Goal: Navigation & Orientation: Find specific page/section

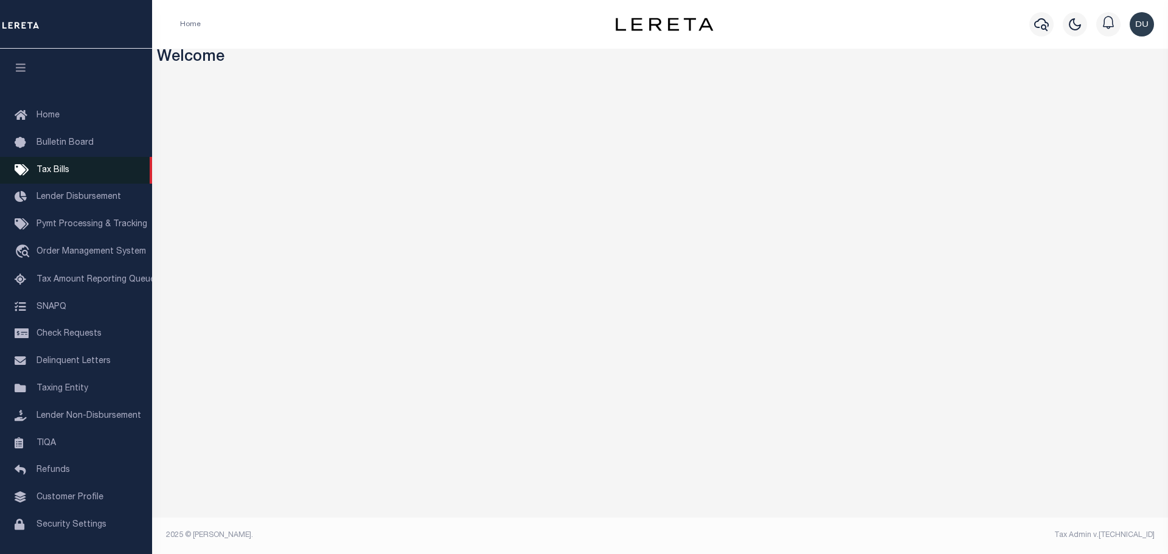
click at [54, 172] on span "Tax Bills" at bounding box center [52, 170] width 33 height 9
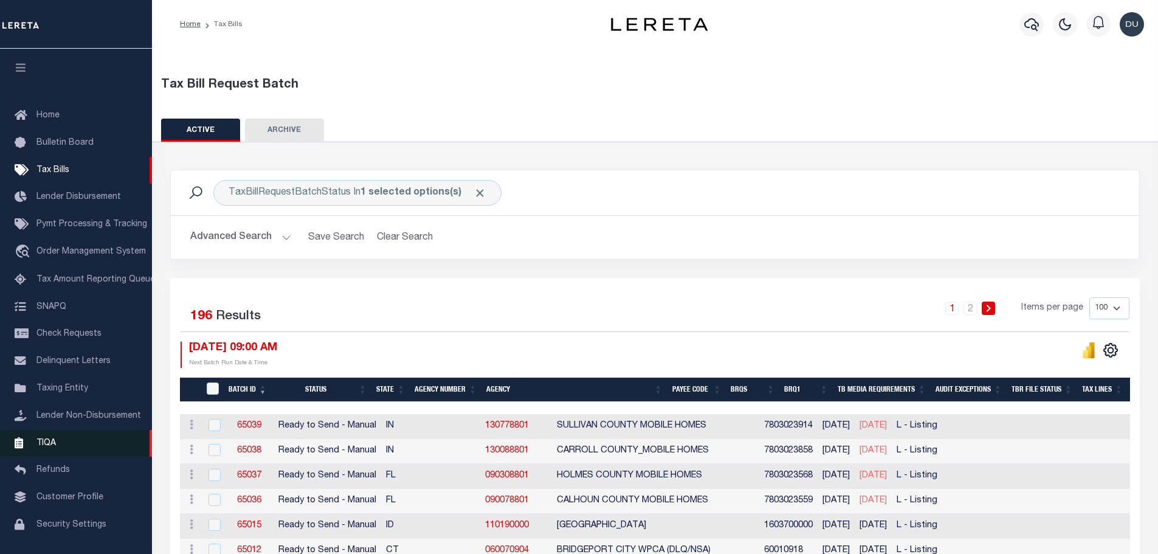
click at [50, 446] on span "TIQA" at bounding box center [45, 442] width 19 height 9
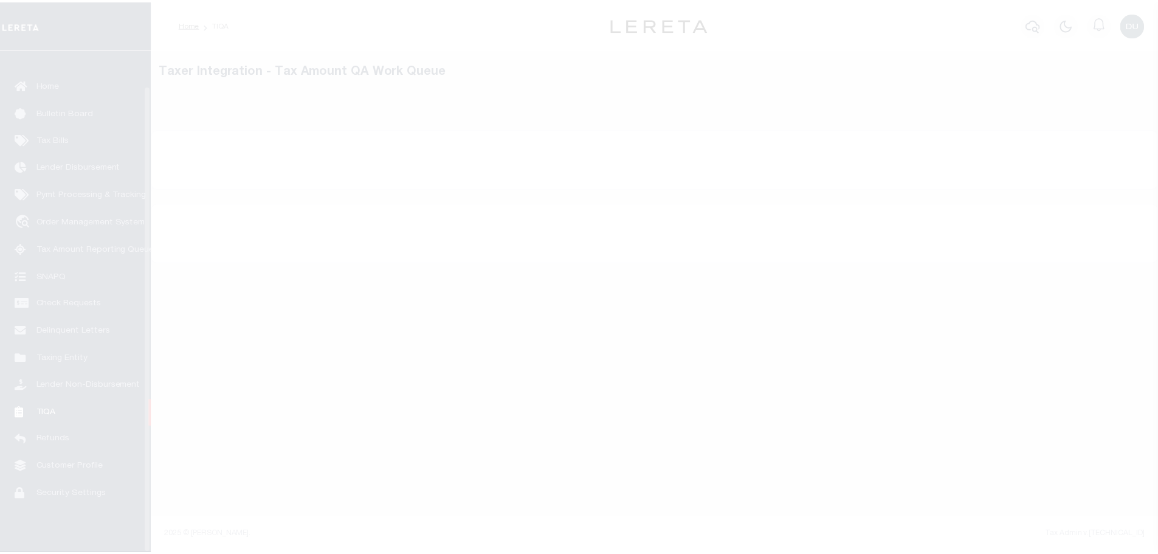
scroll to position [38, 0]
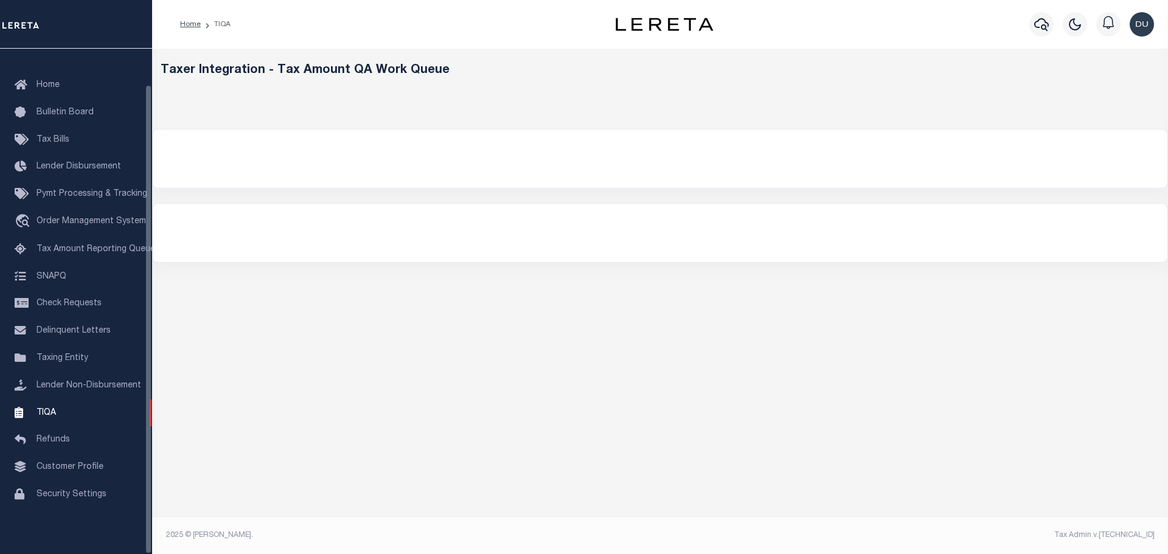
select select "200"
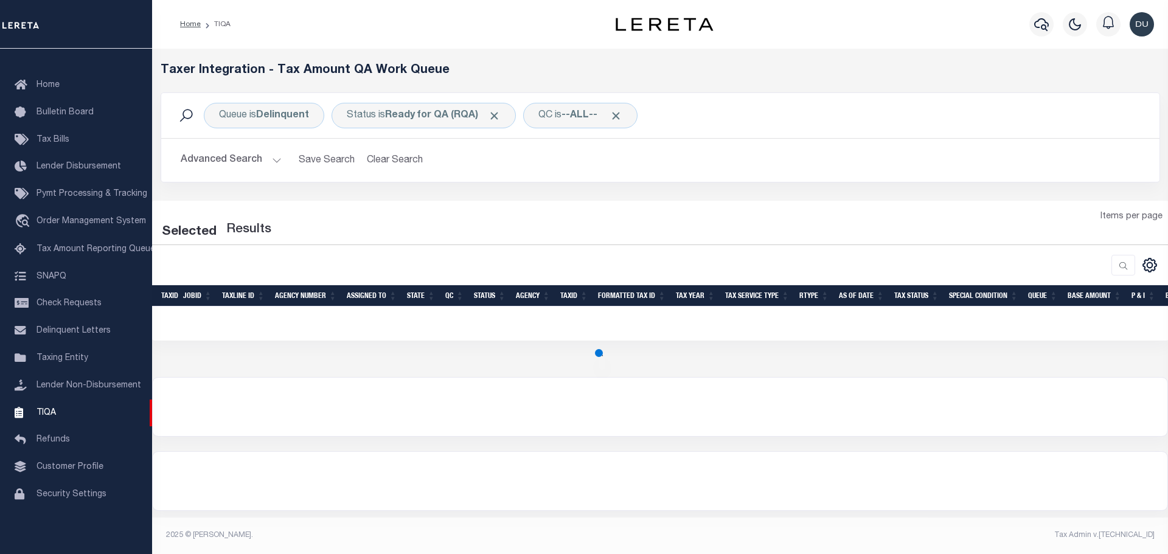
select select "200"
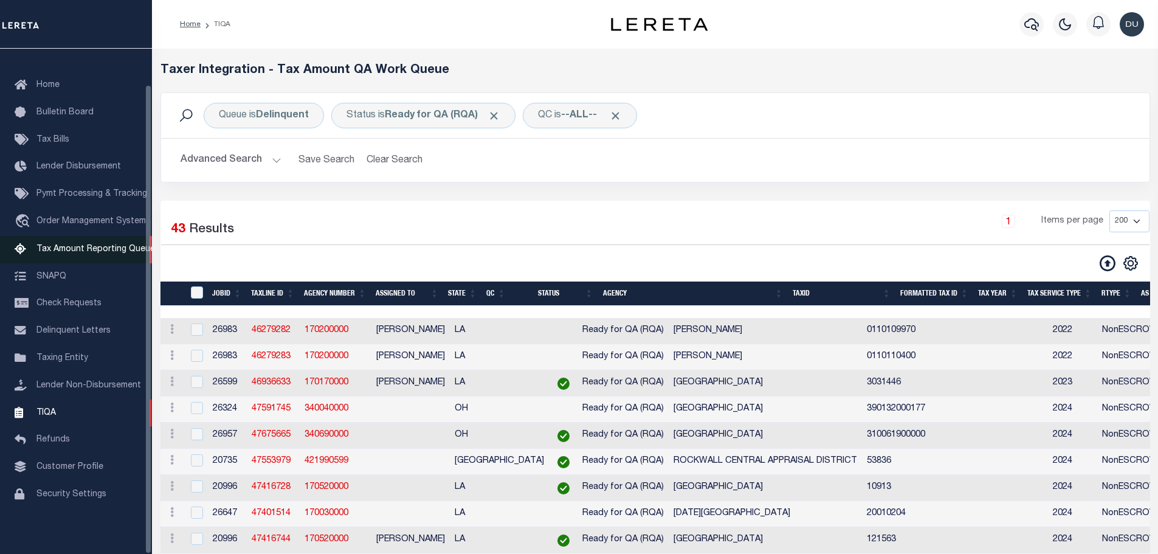
click at [82, 246] on span "Tax Amount Reporting Queue" at bounding box center [95, 249] width 119 height 9
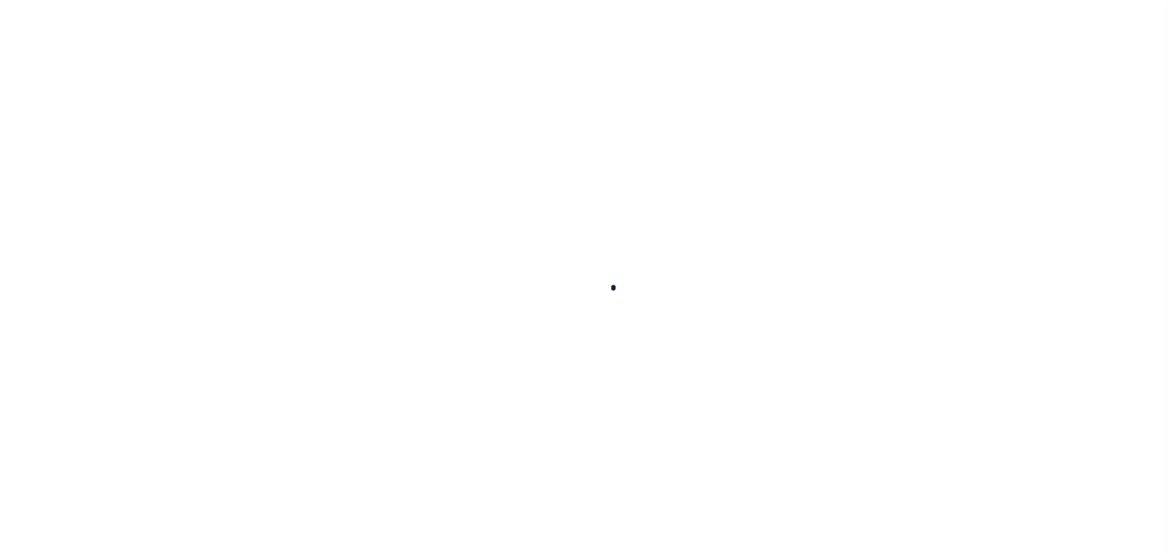
select select "100"
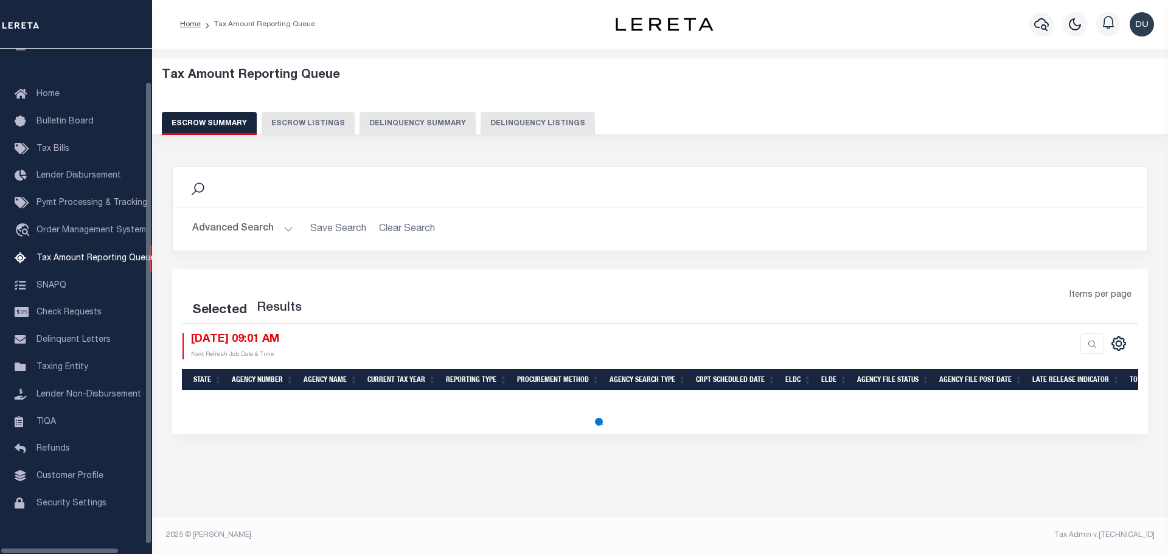
select select "100"
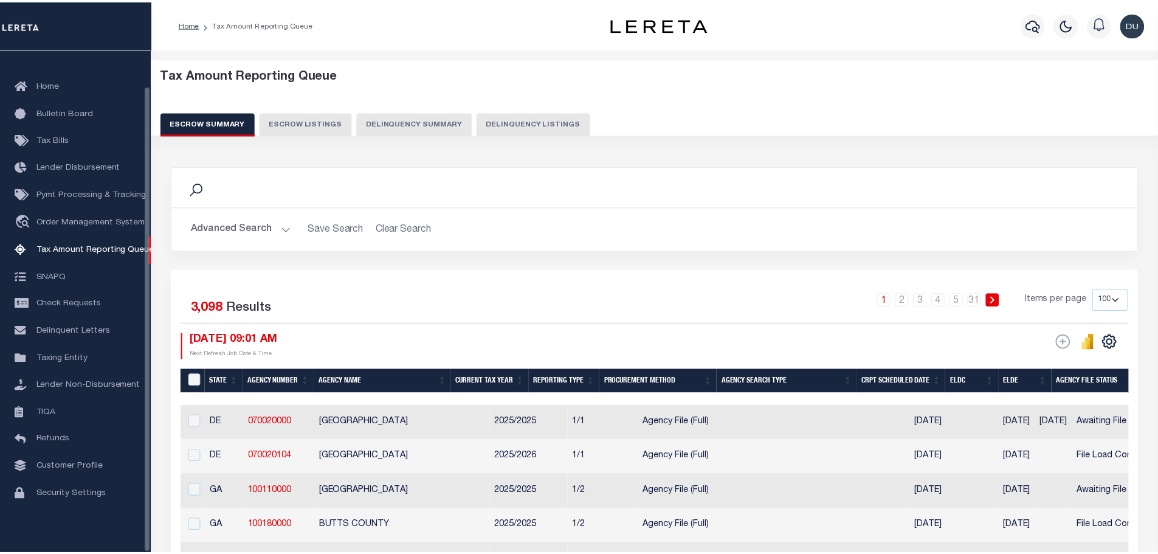
scroll to position [38, 0]
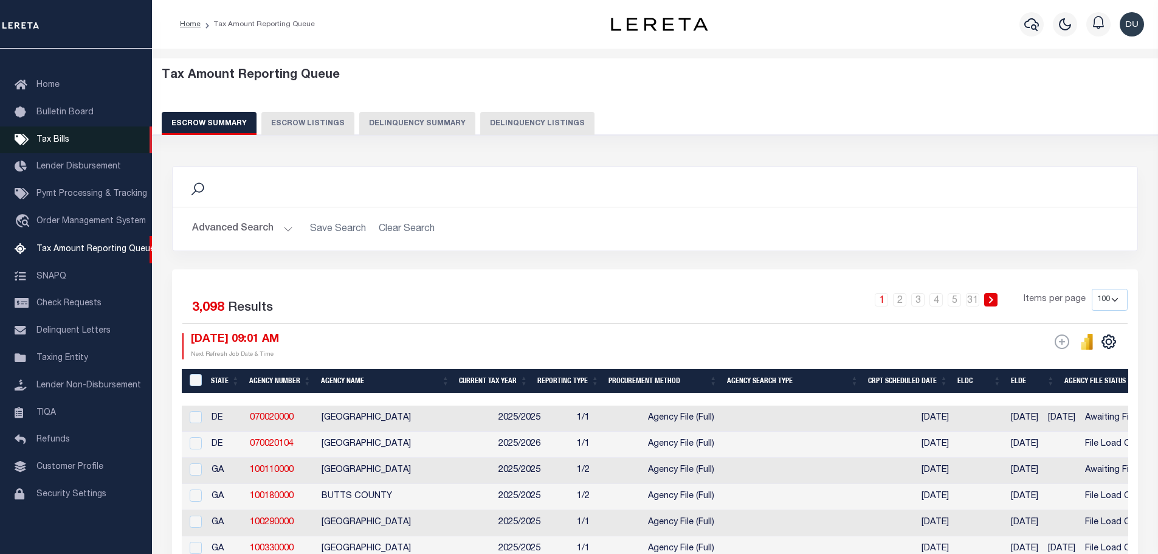
click at [61, 136] on span "Tax Bills" at bounding box center [52, 140] width 33 height 9
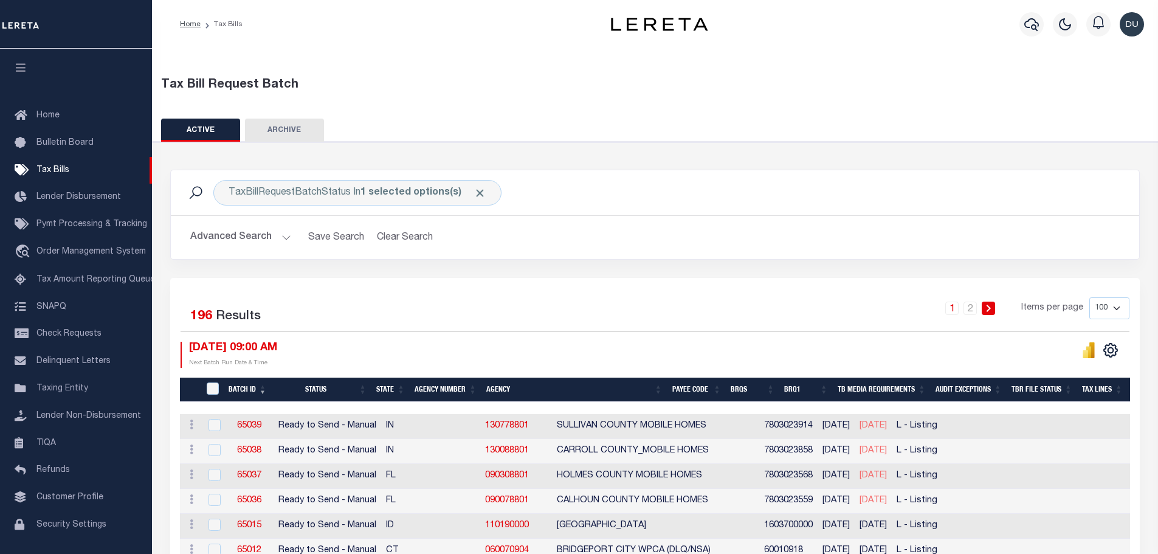
click at [654, 27] on img at bounding box center [659, 24] width 97 height 13
click at [20, 70] on icon "button" at bounding box center [21, 67] width 14 height 11
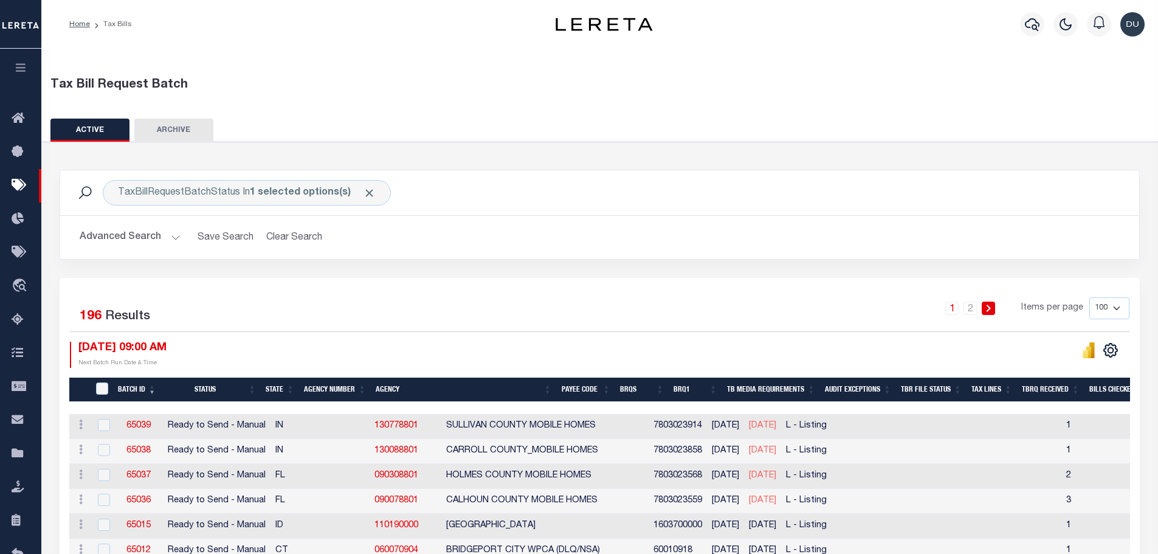
click at [20, 70] on icon "button" at bounding box center [21, 67] width 14 height 11
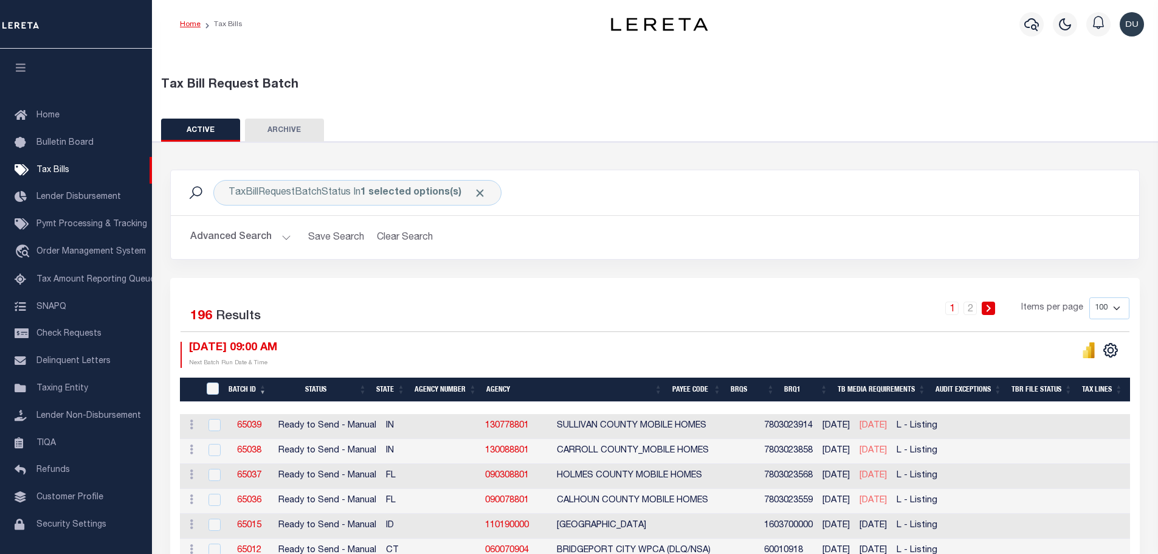
click at [190, 22] on link "Home" at bounding box center [190, 24] width 21 height 7
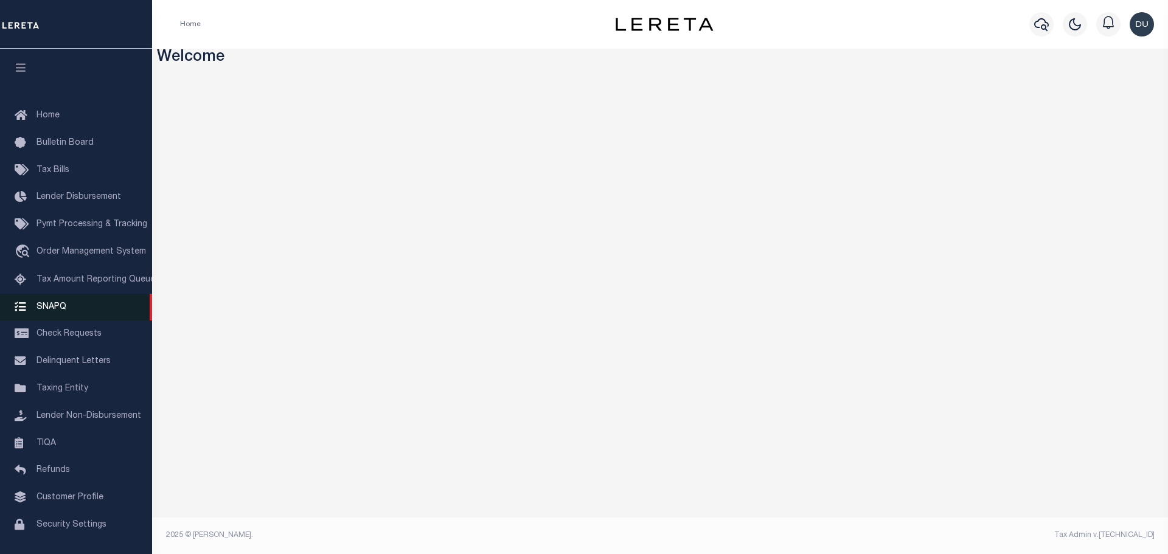
click at [46, 307] on span "SNAPQ" at bounding box center [51, 306] width 30 height 9
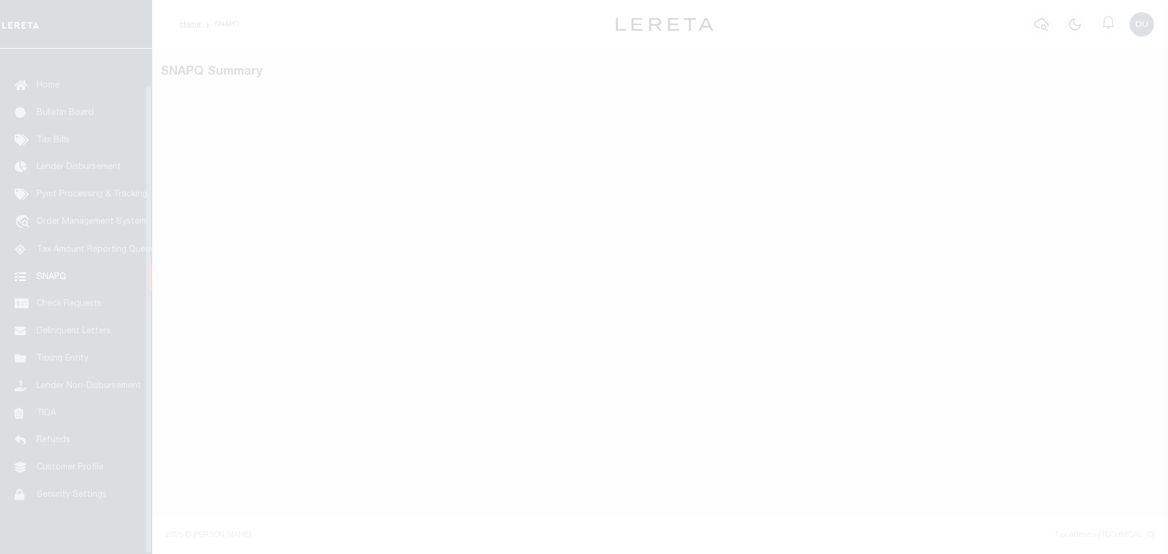
scroll to position [38, 0]
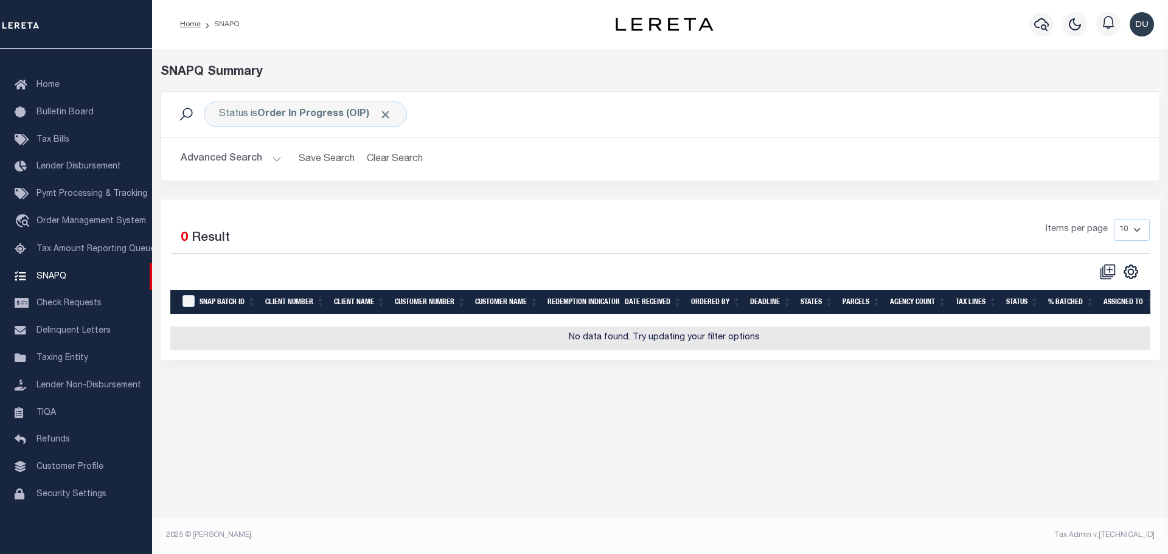
click at [261, 151] on button "Advanced Search" at bounding box center [231, 159] width 101 height 24
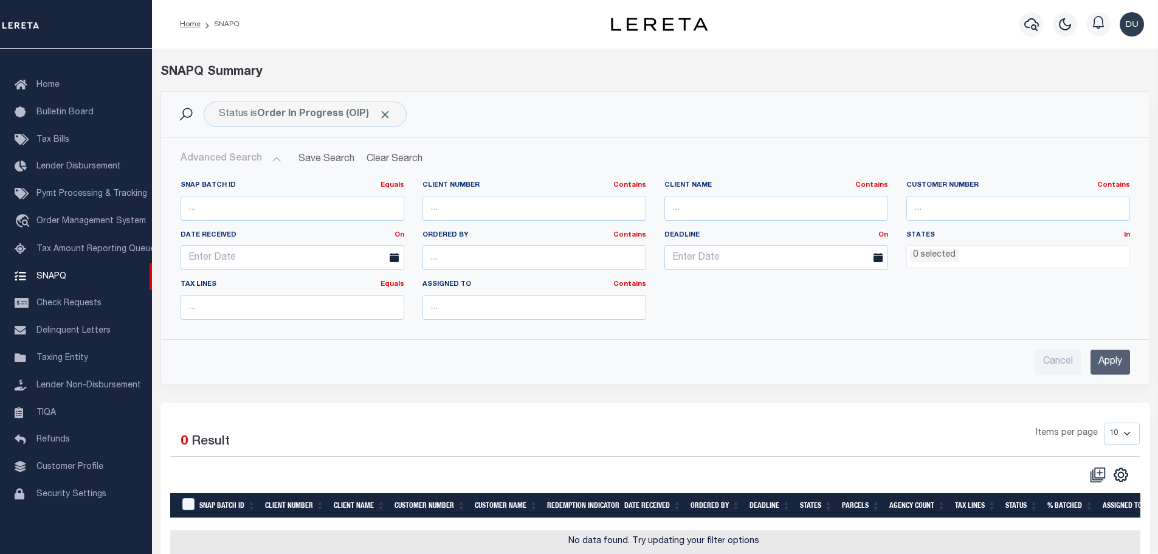
click at [261, 151] on button "Advanced Search" at bounding box center [231, 159] width 101 height 24
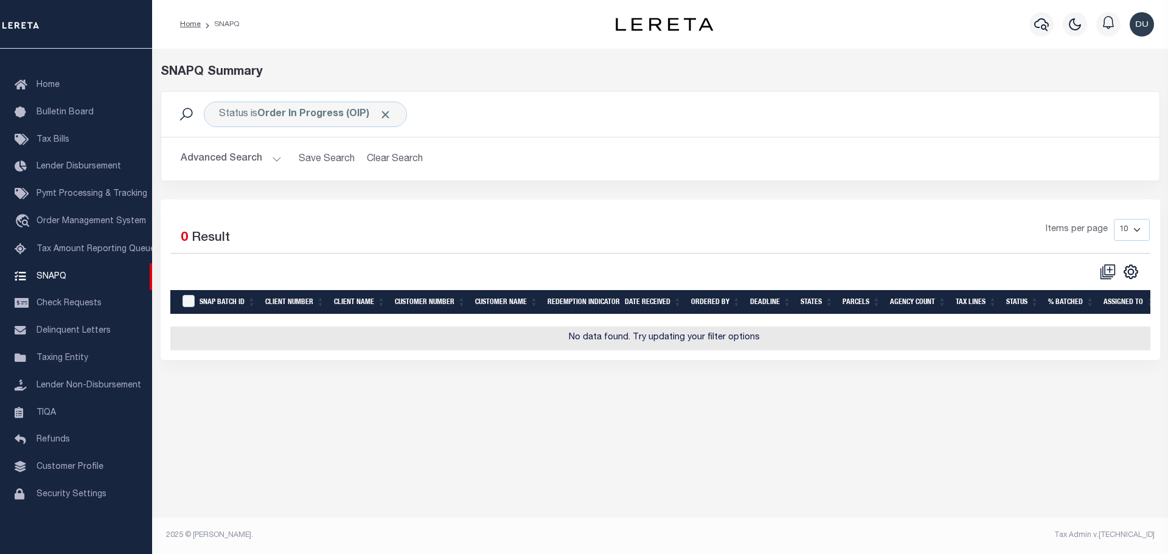
click at [766, 29] on div "Profile Sign out" at bounding box center [953, 24] width 412 height 43
click at [949, 8] on div "Profile Sign out" at bounding box center [953, 24] width 412 height 43
